Goal: Find specific page/section: Find specific page/section

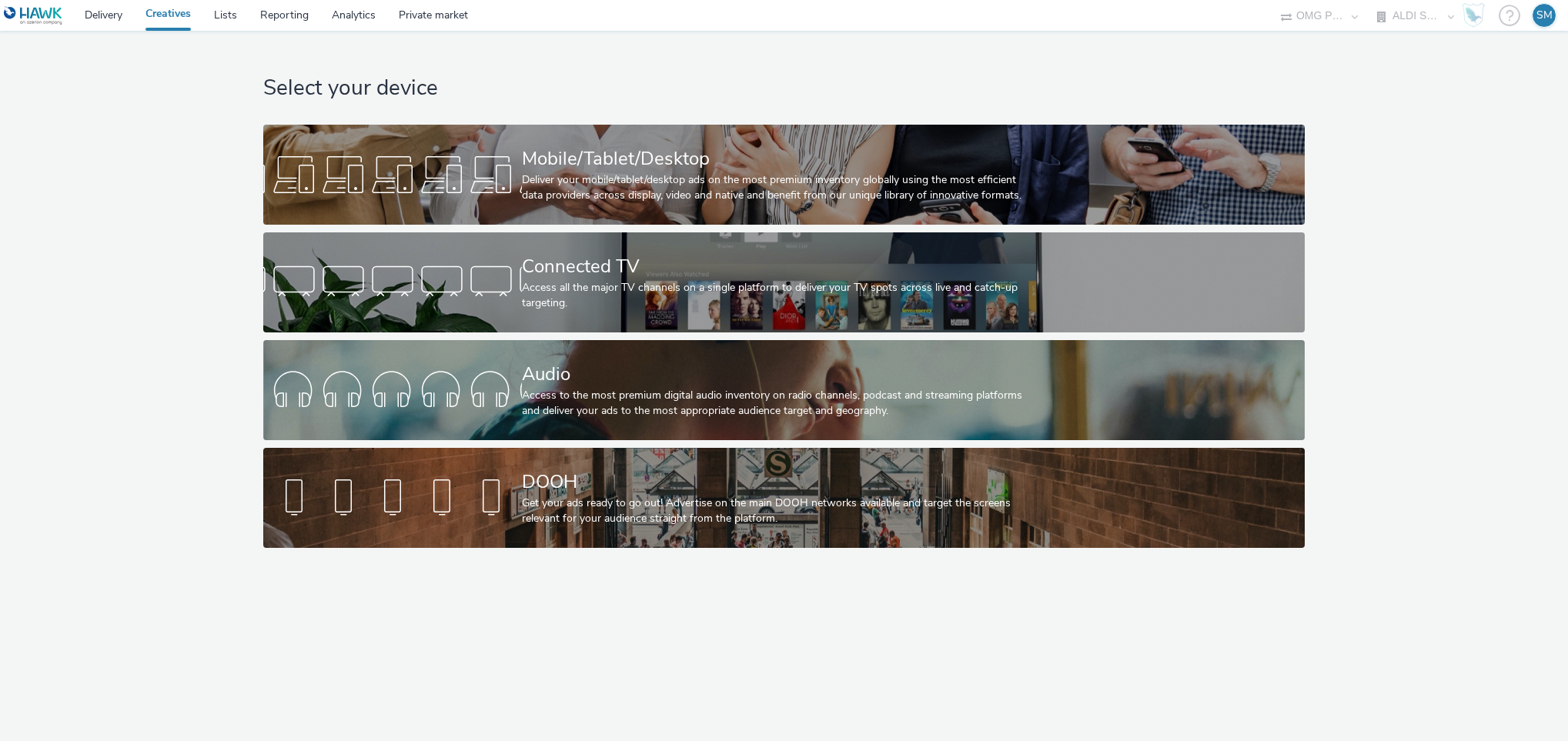
select select "6a9f09a4-7b7b-40b3-8e71-12b2a2313ff3"
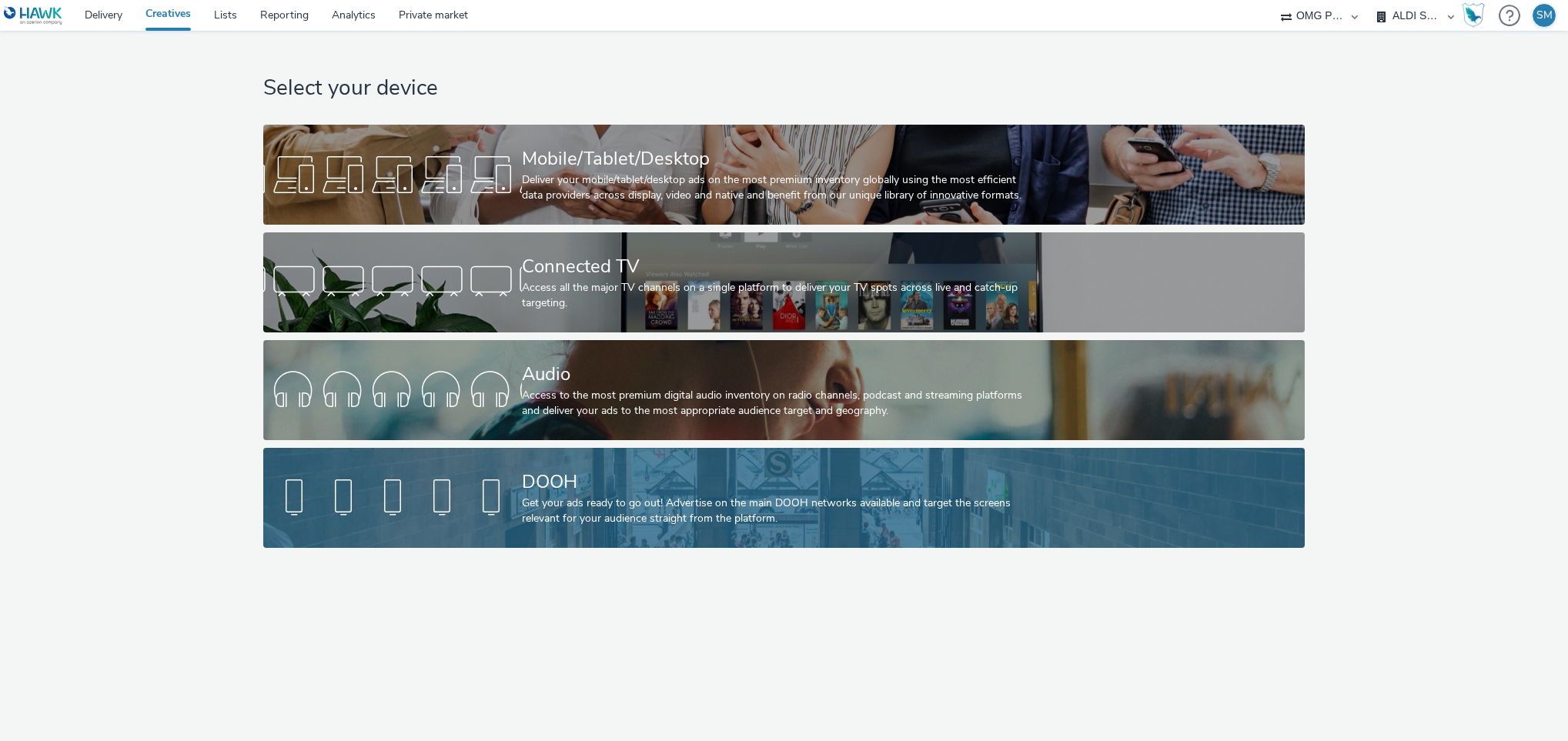
click at [552, 493] on div "DOOH" at bounding box center [780, 482] width 518 height 27
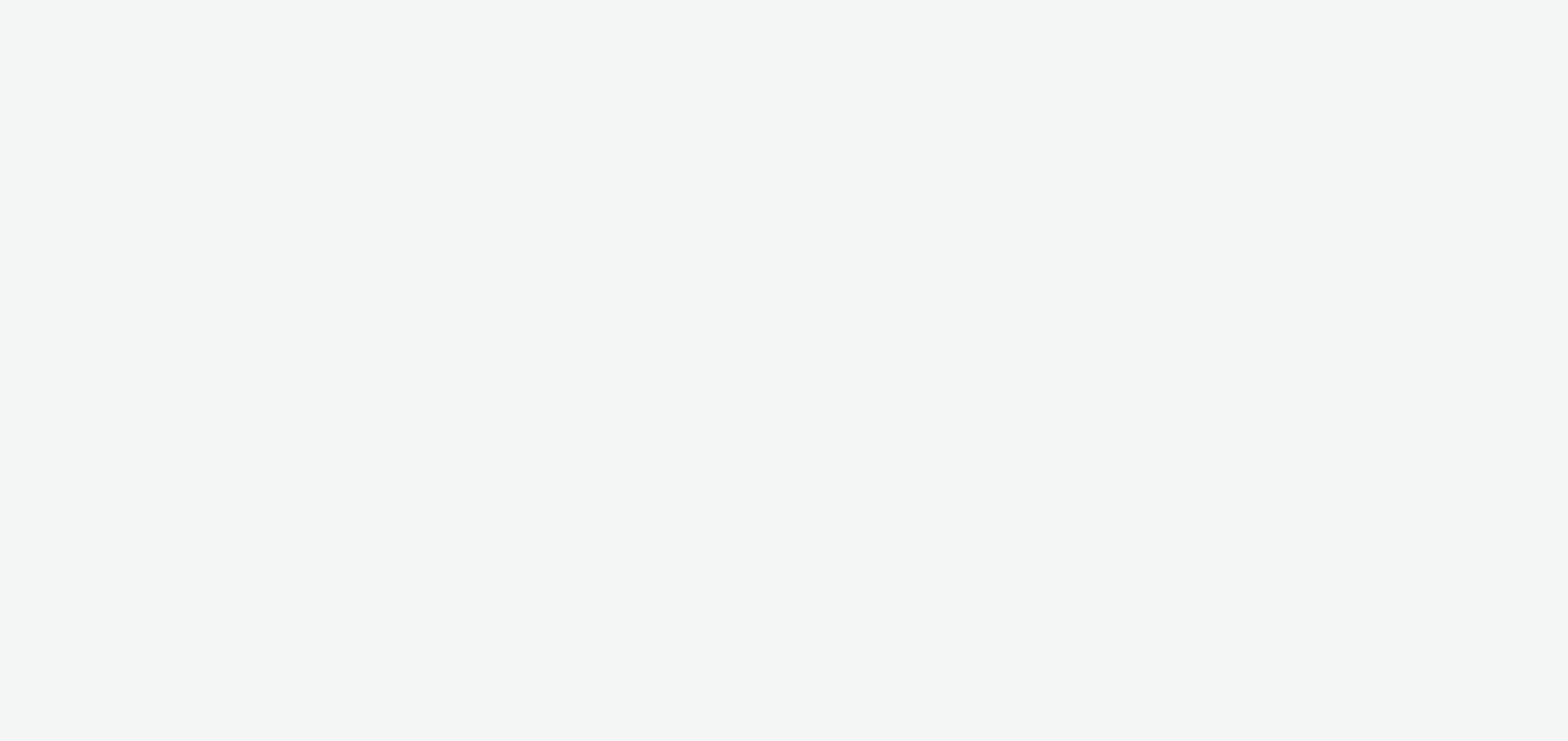
select select "6a9f09a4-7b7b-40b3-8e71-12b2a2313ff3"
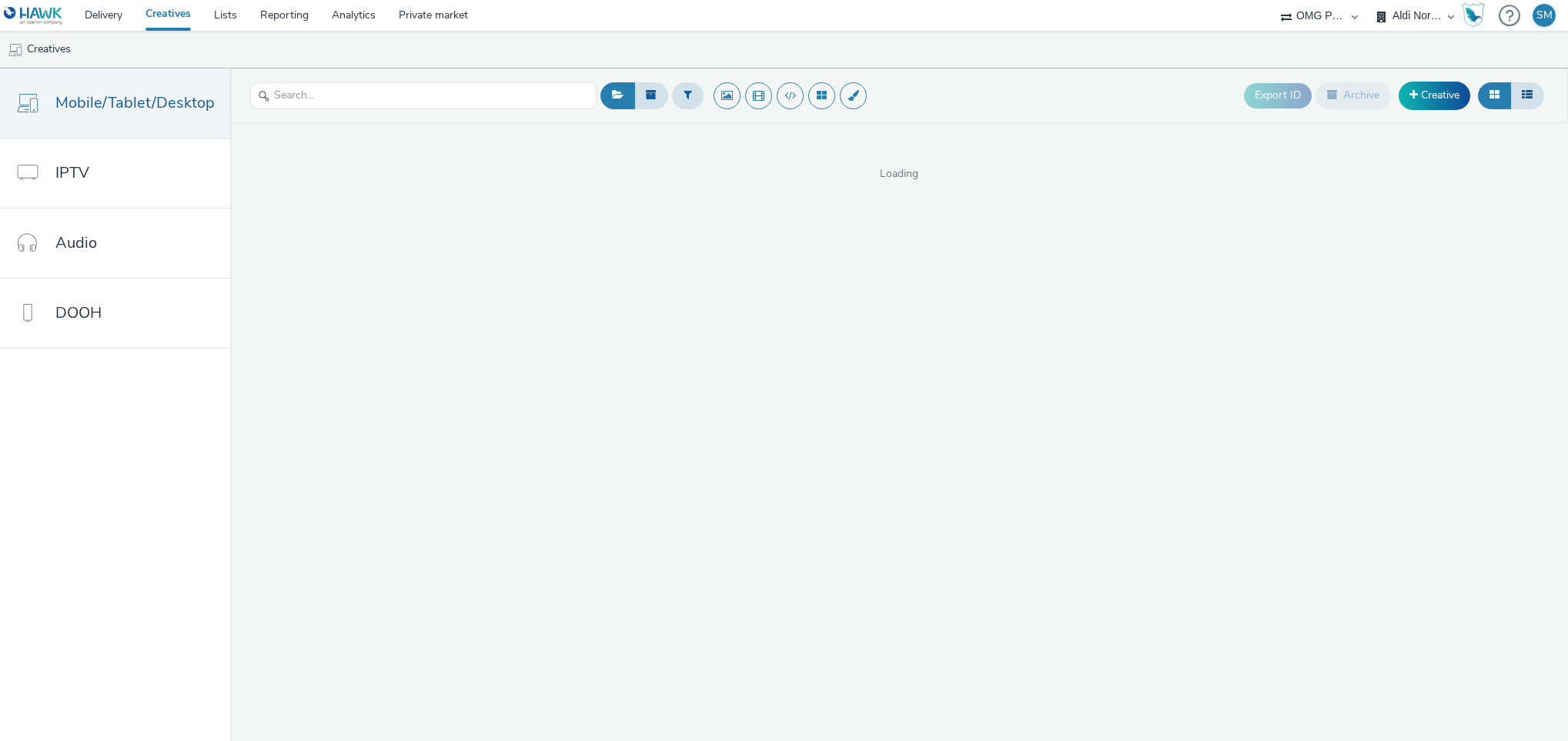
select select "491a0746-e20e-4106-832b-22d0456ef05d"
